Goal: Task Accomplishment & Management: Manage account settings

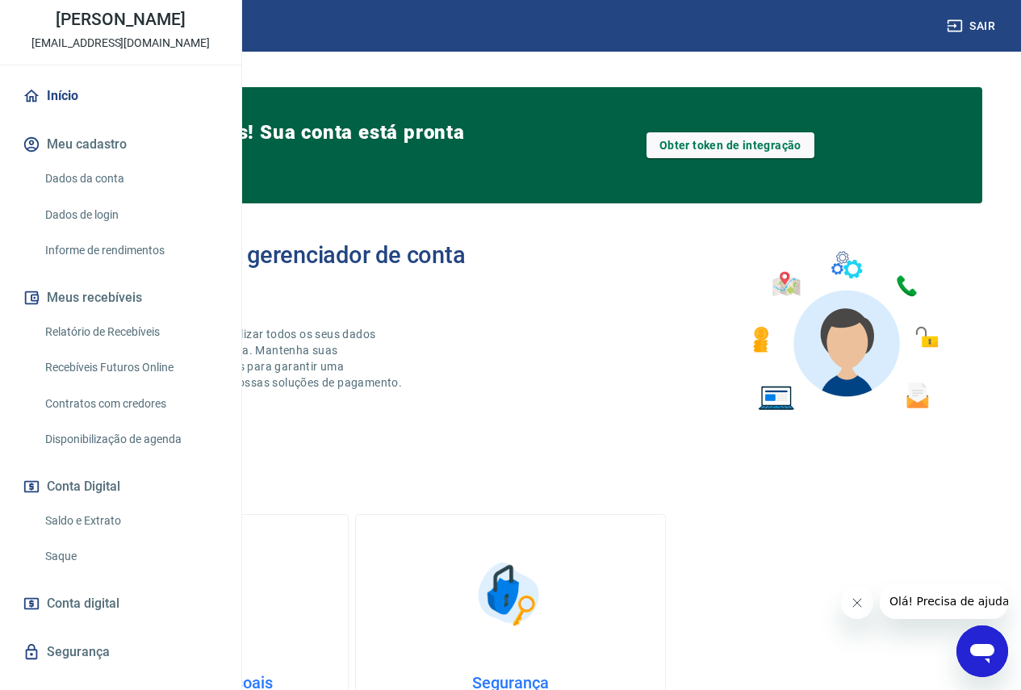
scroll to position [161, 0]
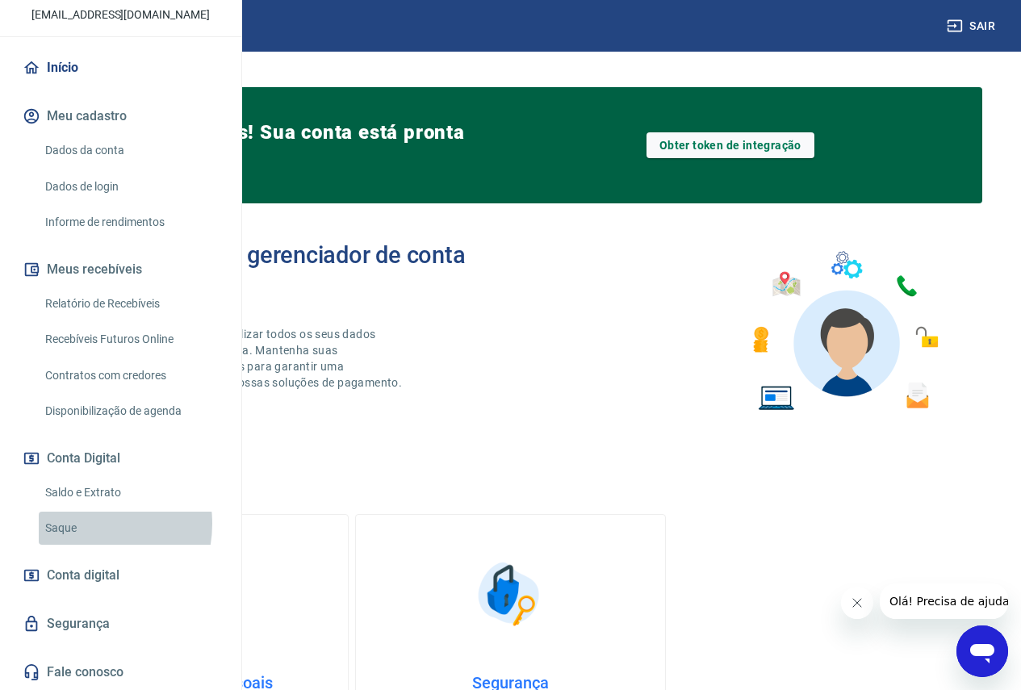
click at [83, 532] on link "Saque" at bounding box center [130, 528] width 183 height 33
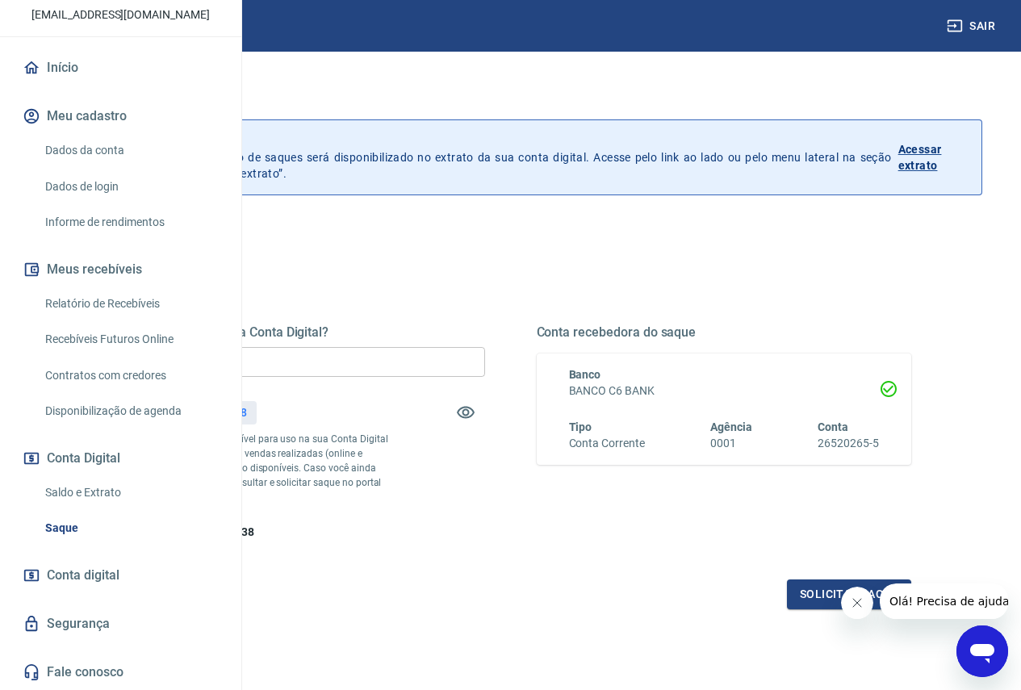
click at [412, 362] on input "R$ 0,00" at bounding box center [297, 362] width 375 height 30
type input "R$ 645,38"
click at [811, 609] on button "Solicitar saque" at bounding box center [849, 594] width 124 height 30
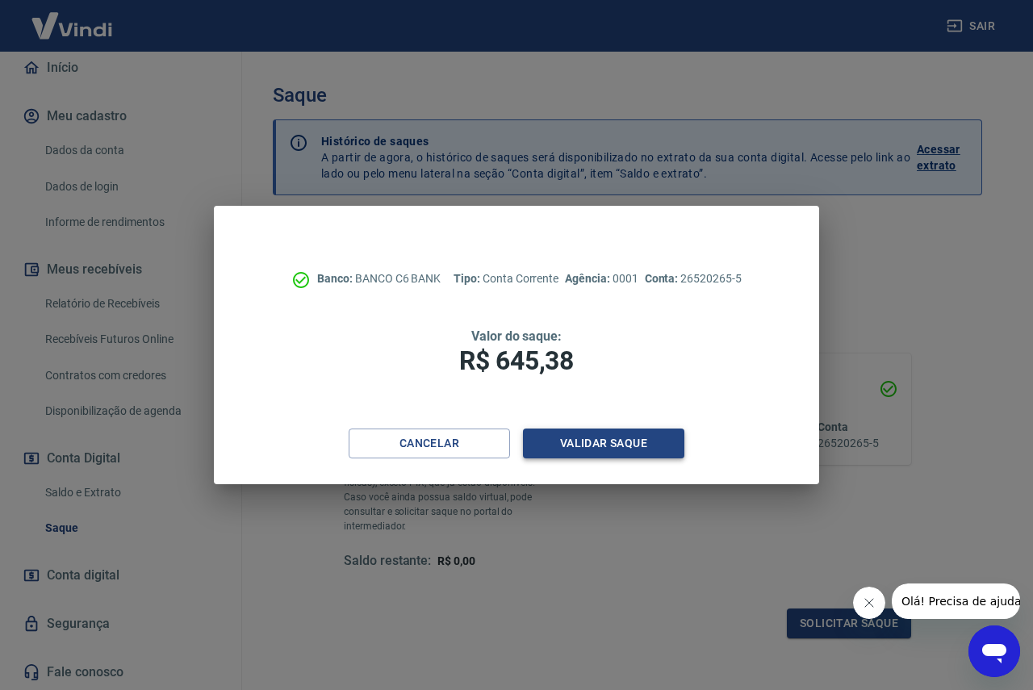
click at [563, 440] on button "Validar saque" at bounding box center [603, 444] width 161 height 30
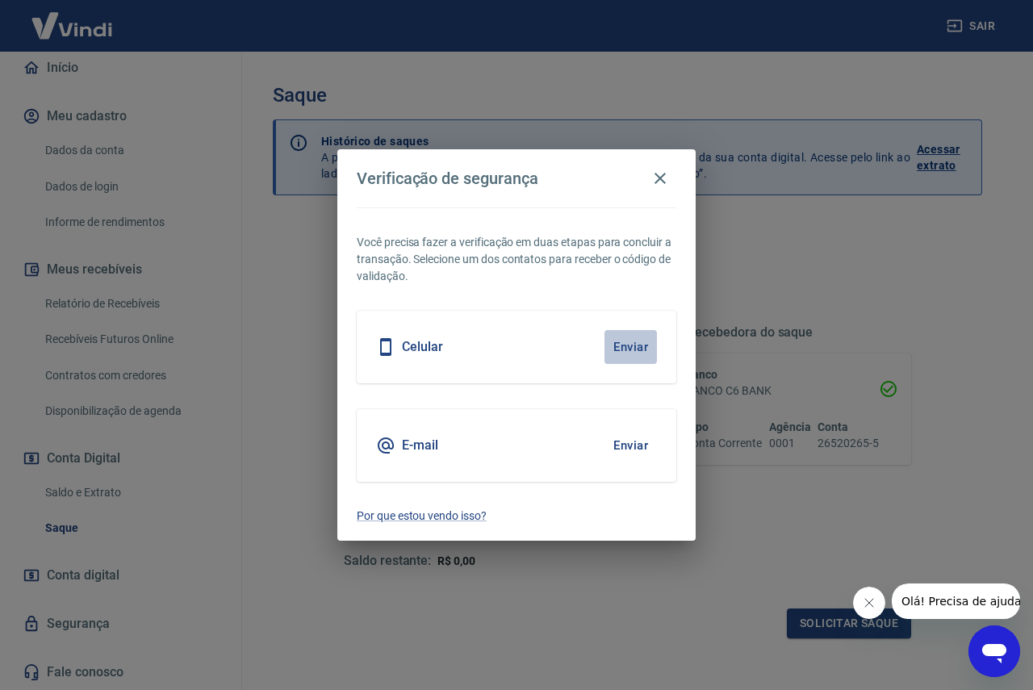
click at [625, 345] on button "Enviar" at bounding box center [630, 347] width 52 height 34
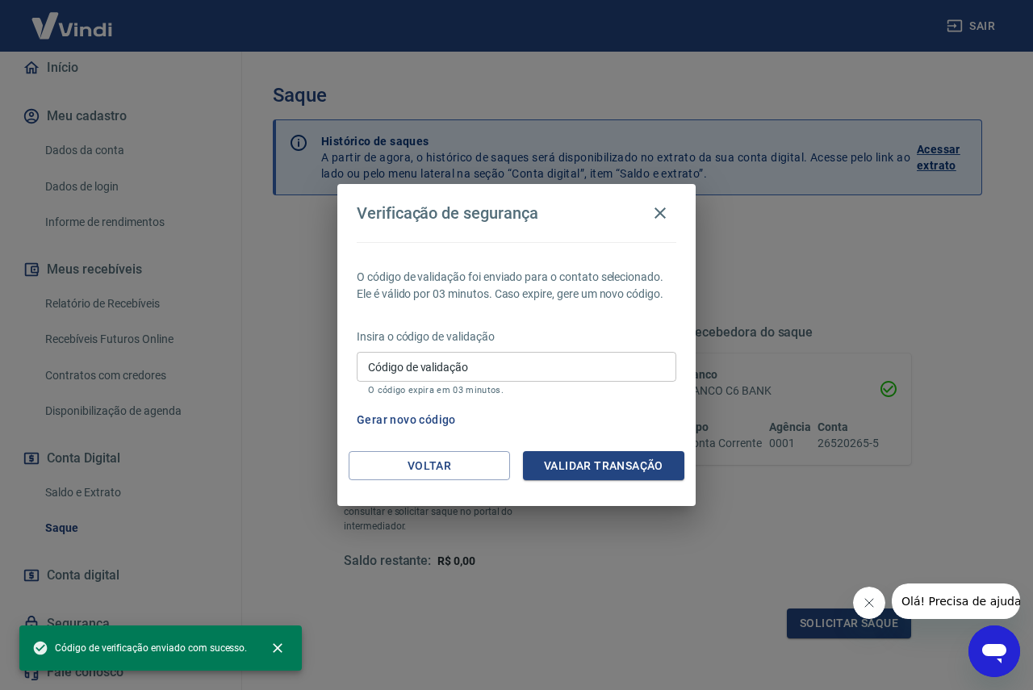
click at [454, 368] on input "Código de validação" at bounding box center [517, 367] width 320 height 30
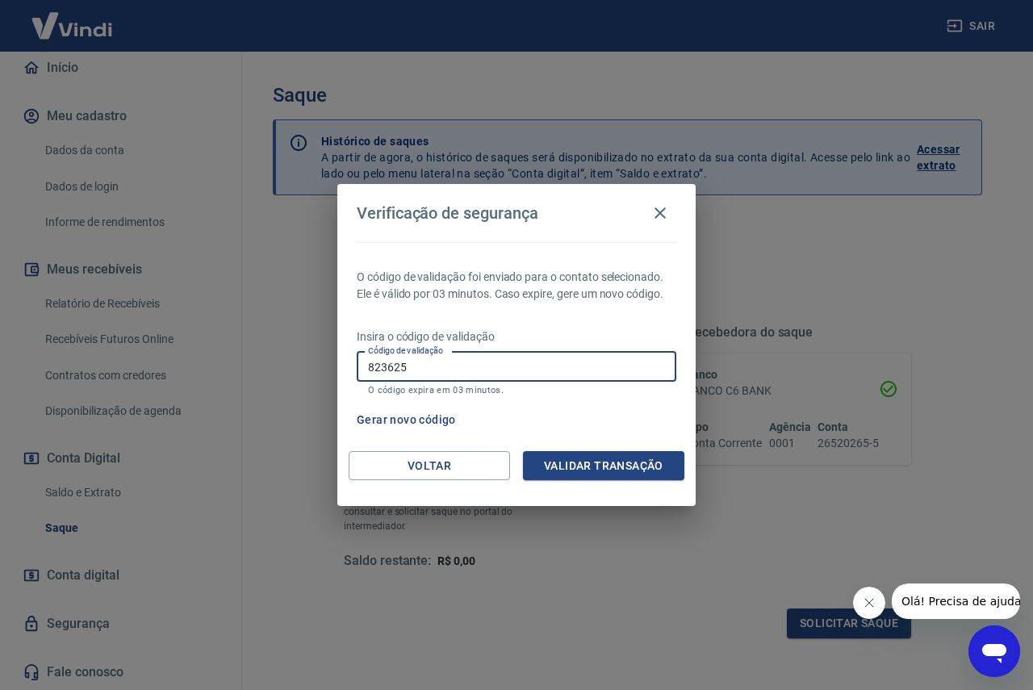
type input "823625"
click at [567, 459] on button "Validar transação" at bounding box center [603, 466] width 161 height 30
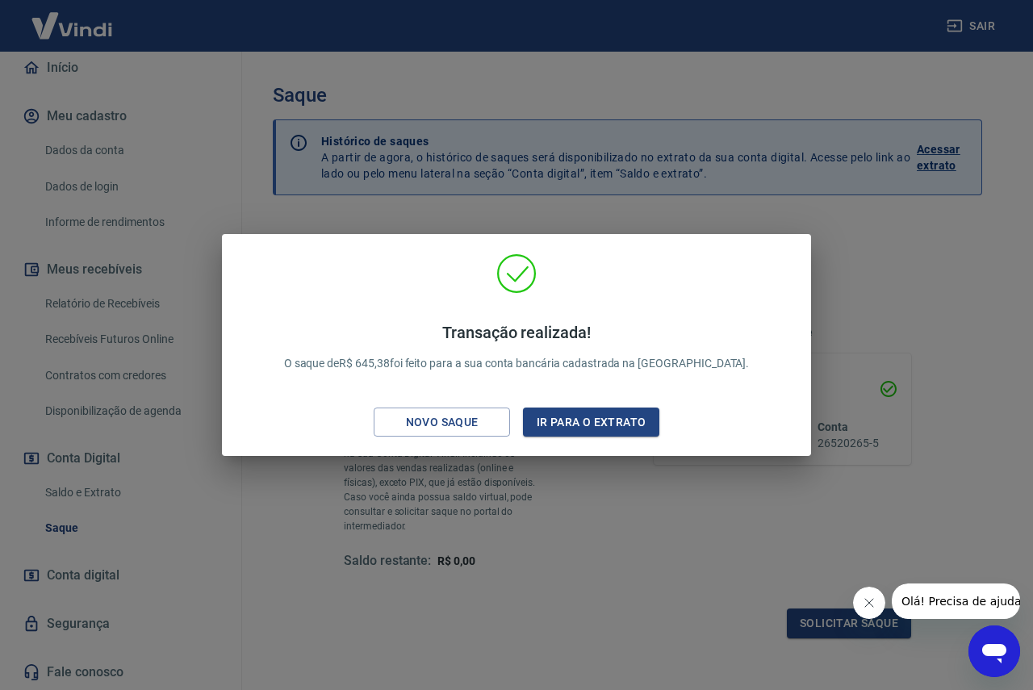
click at [954, 328] on div "Transação realizada! O saque de R$ 645,38 foi feito para a sua conta bancária c…" at bounding box center [516, 345] width 1033 height 690
